Goal: Check status: Check status

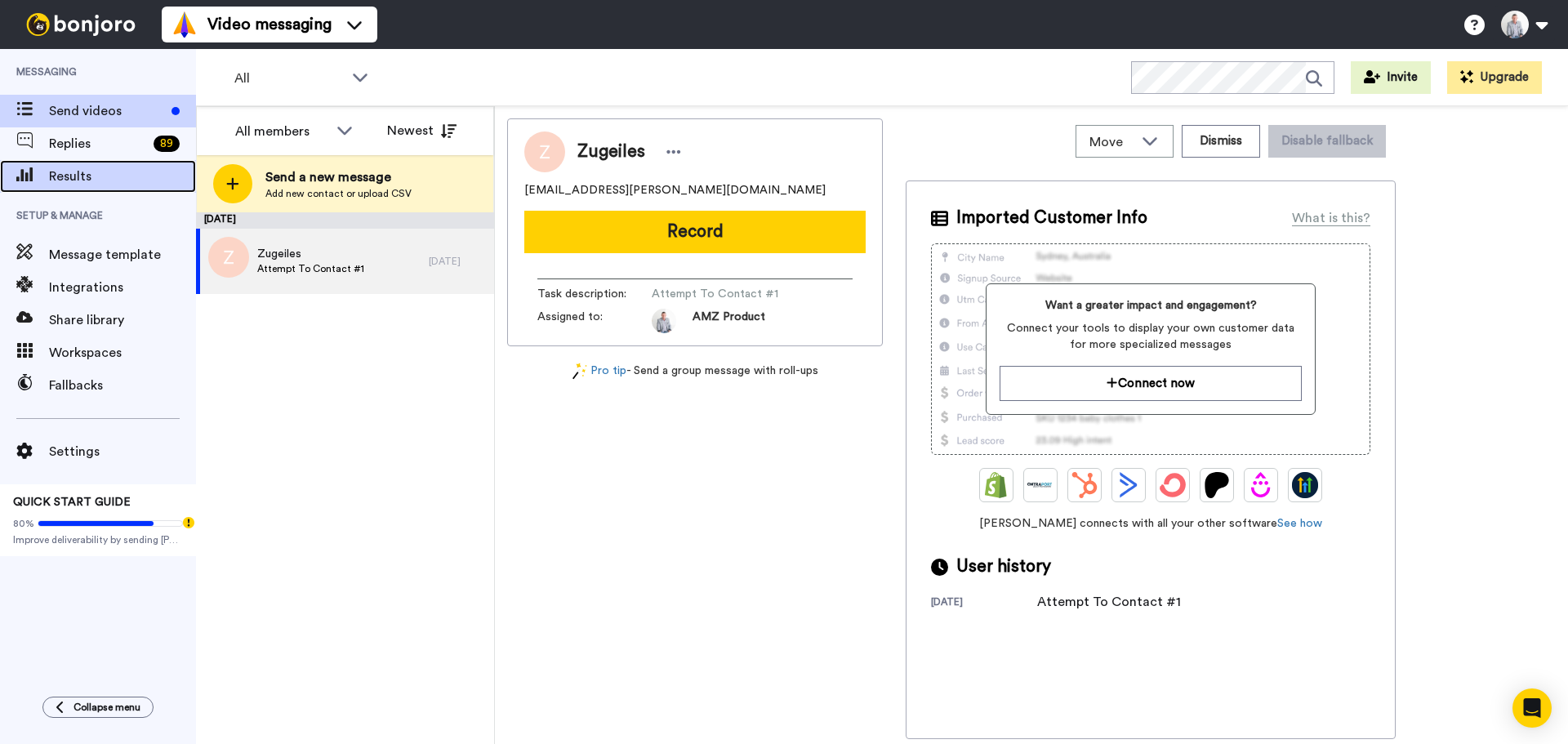
click at [125, 182] on span "Results" at bounding box center [122, 176] width 147 height 19
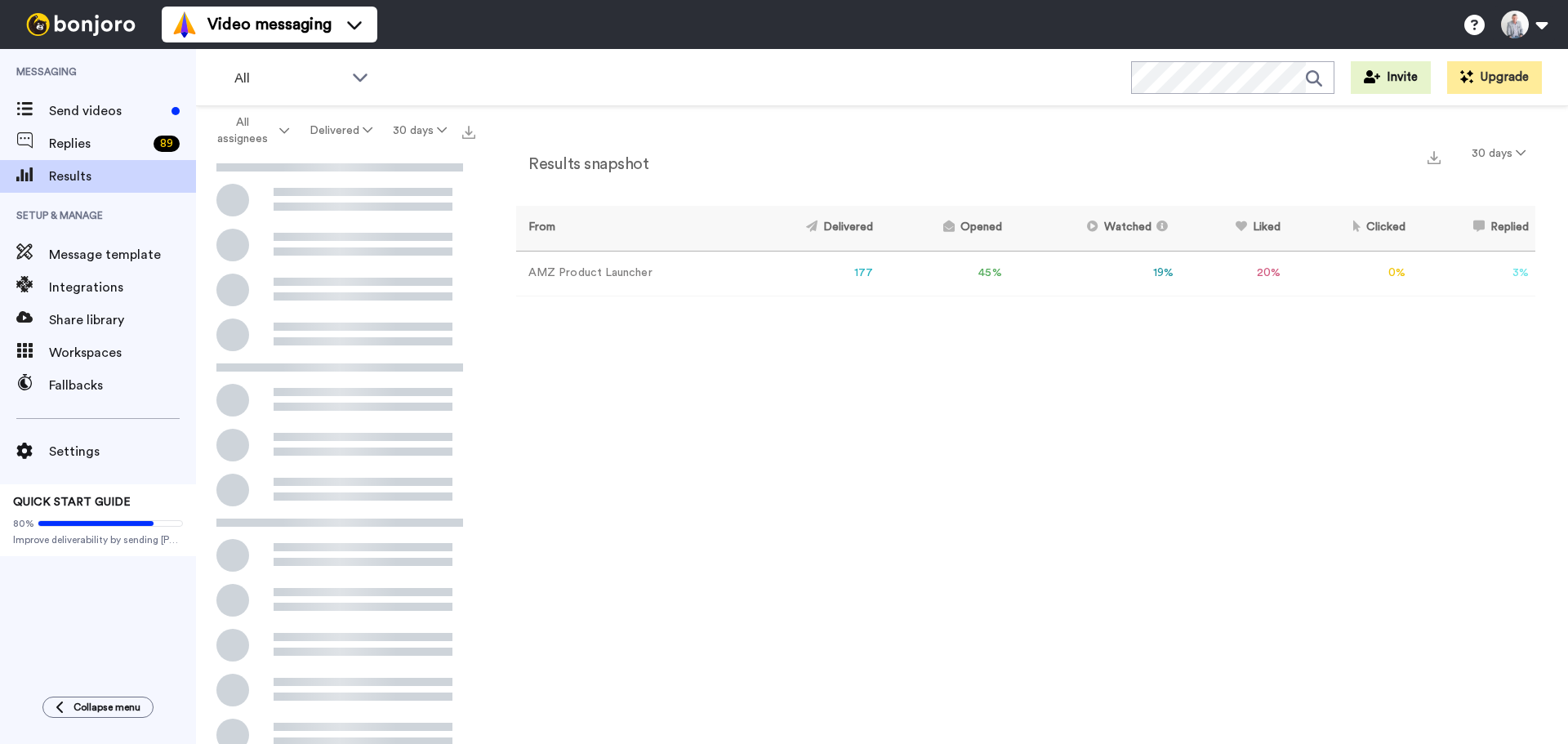
click at [340, 127] on button "Delivered" at bounding box center [341, 131] width 84 height 30
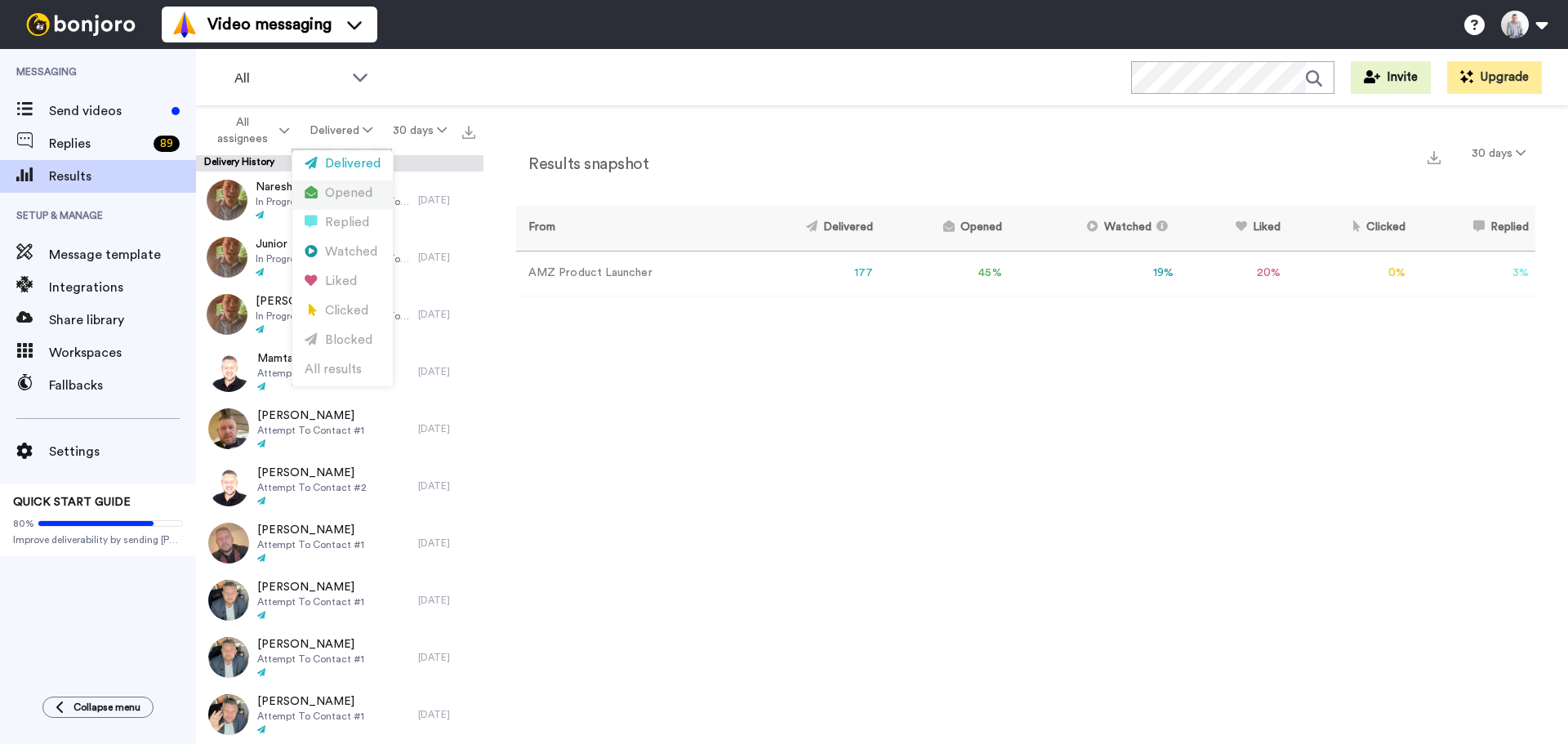
click at [332, 192] on div "Opened" at bounding box center [343, 193] width 76 height 18
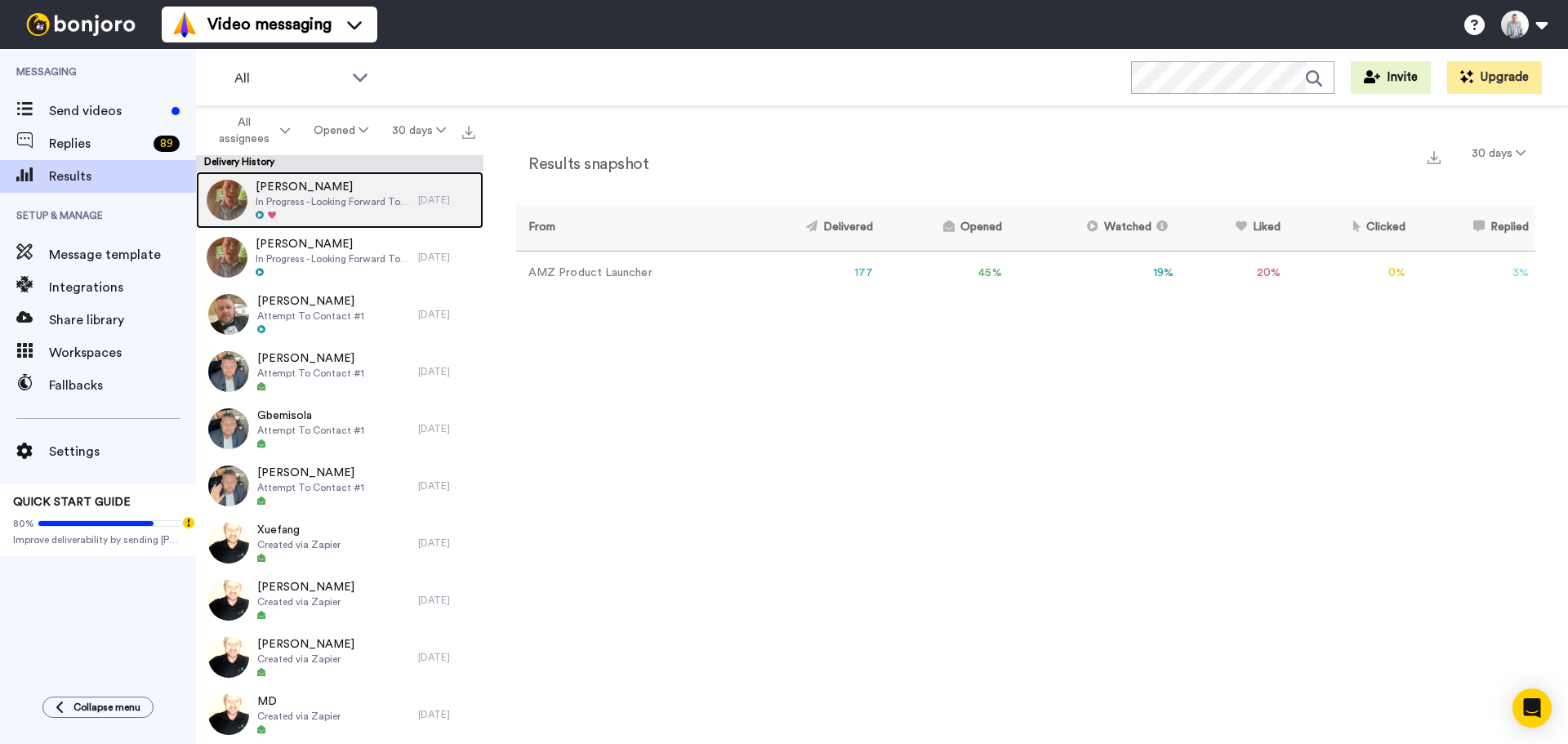
click at [317, 202] on span "In Progress - Looking Forward To Working With You!" at bounding box center [333, 202] width 154 height 13
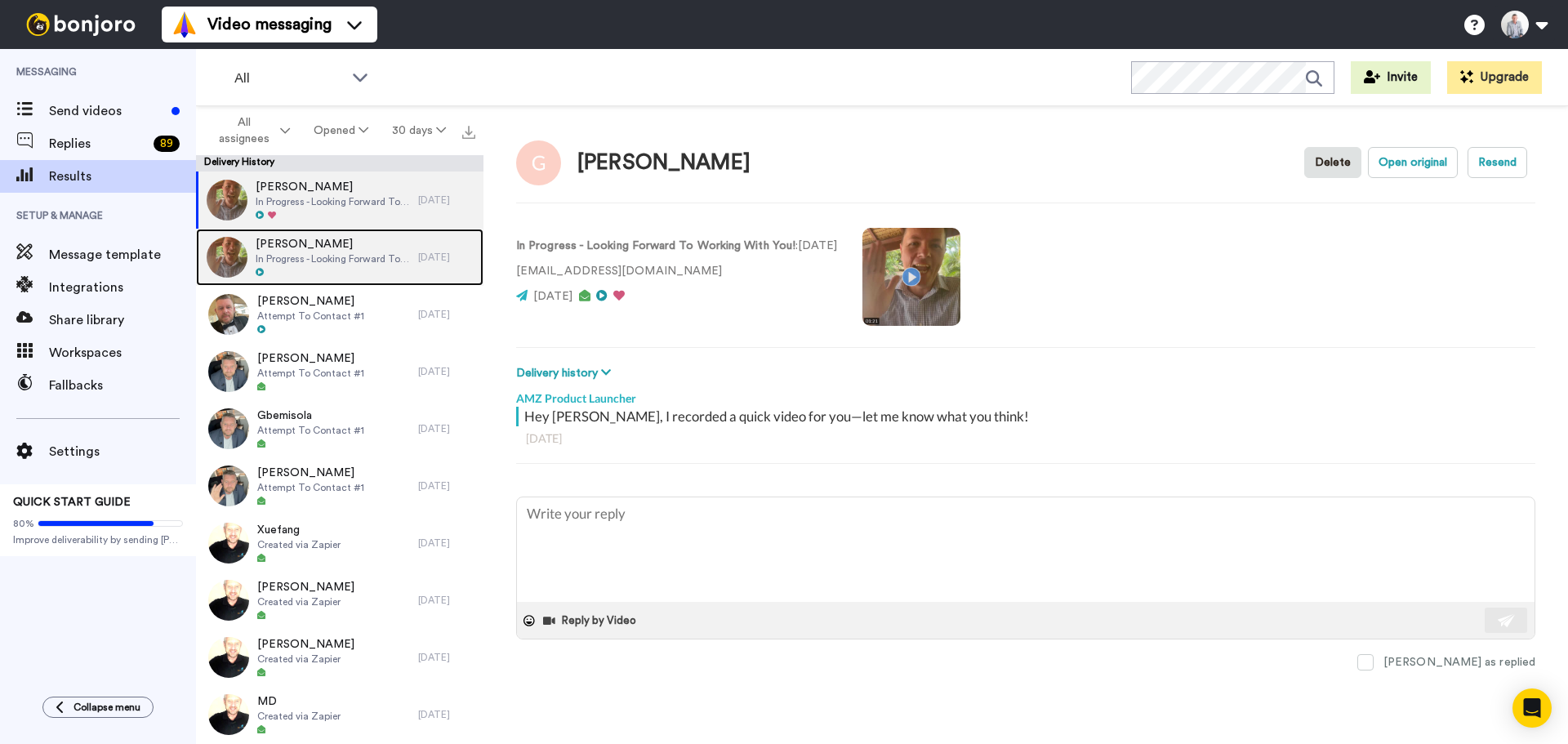
click at [338, 245] on span "[PERSON_NAME]" at bounding box center [333, 244] width 154 height 16
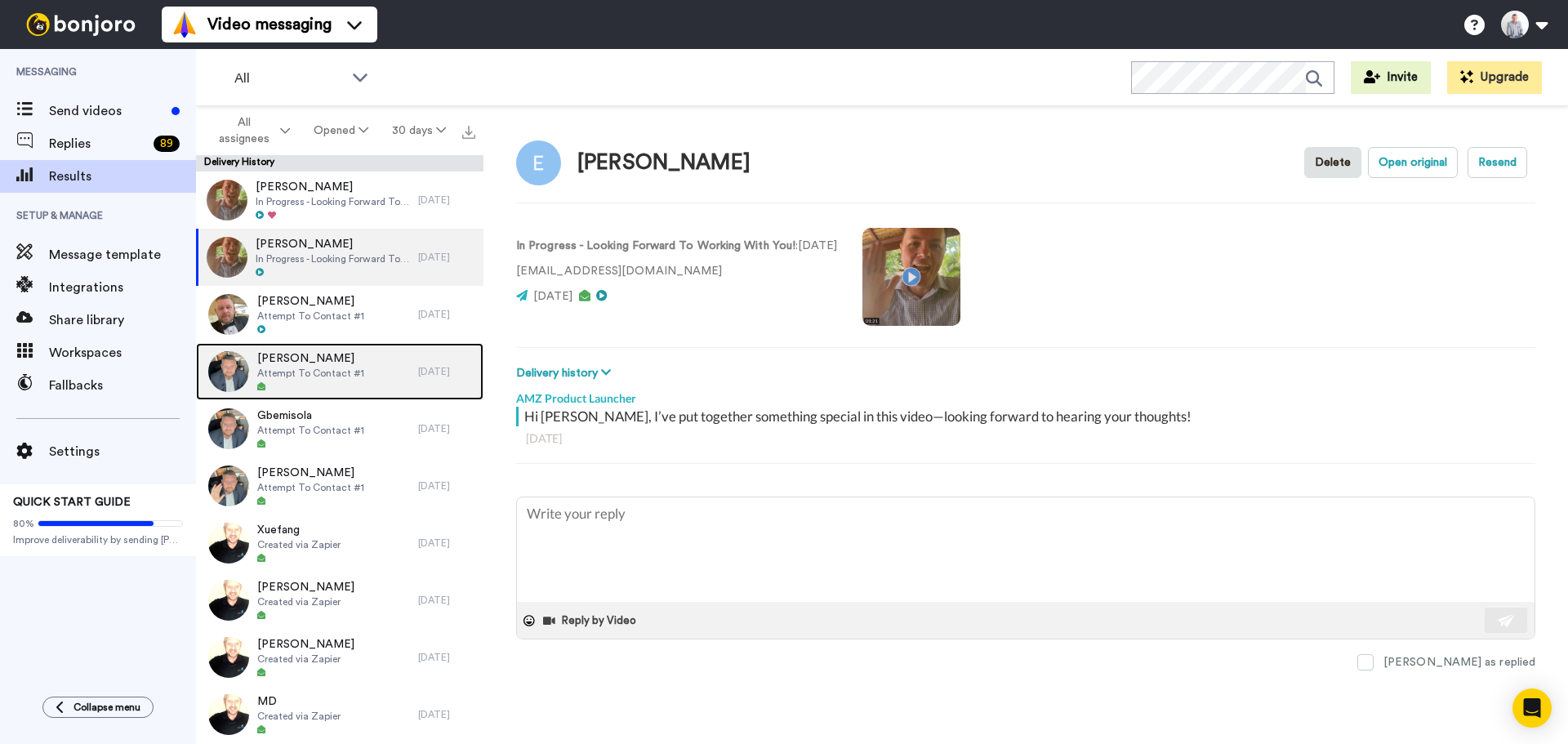
click at [381, 346] on div "[PERSON_NAME] Attempt To Contact #1" at bounding box center [307, 371] width 222 height 57
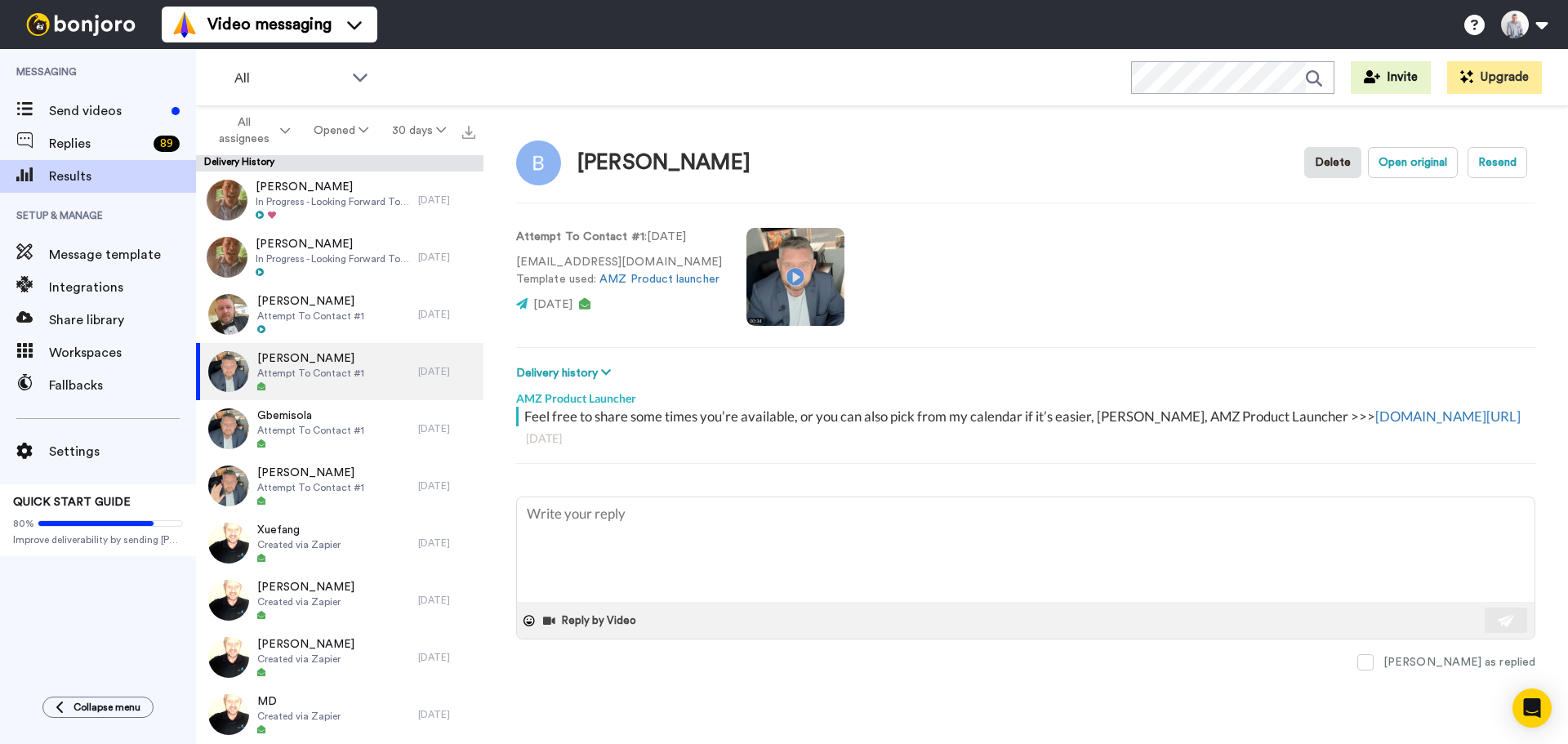
type textarea "x"
